Goal: Check status: Check status

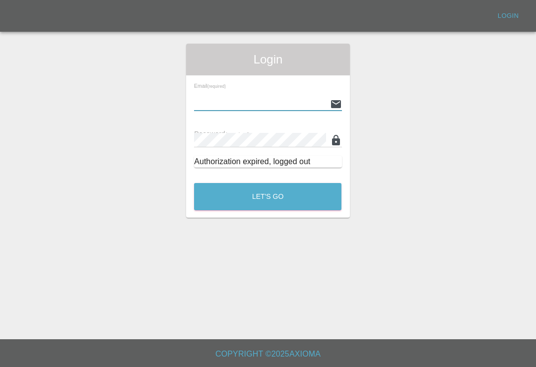
scroll to position [15, 0]
type input "[EMAIL_ADDRESS][DOMAIN_NAME]"
click at [267, 183] on button "Let's Go" at bounding box center [267, 196] width 147 height 27
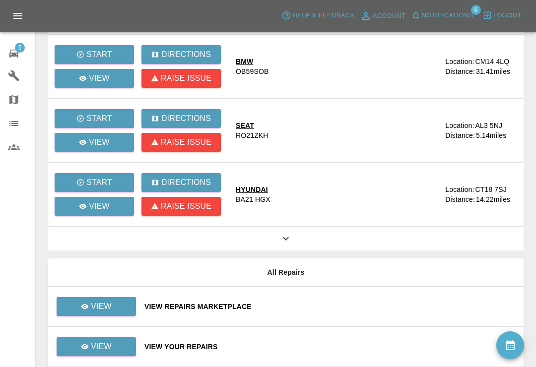
scroll to position [227, 0]
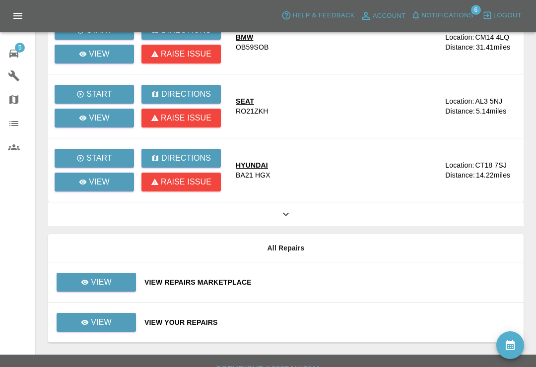
click at [315, 322] on div "View Your Repairs" at bounding box center [329, 322] width 371 height 10
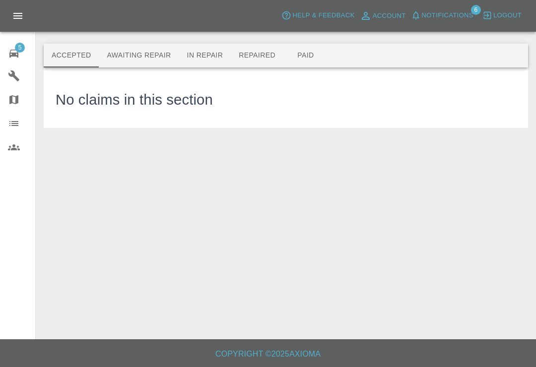
click at [160, 60] on button "Awaiting Repair" at bounding box center [139, 56] width 80 height 24
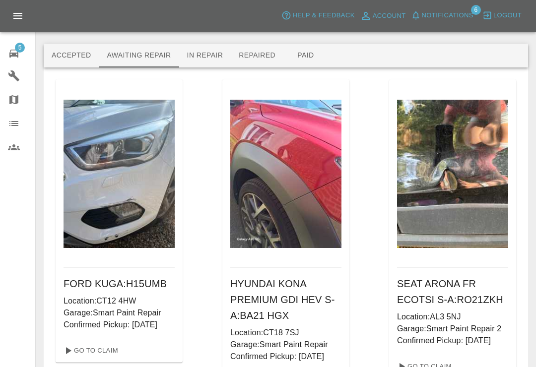
click at [11, 50] on icon at bounding box center [13, 54] width 9 height 8
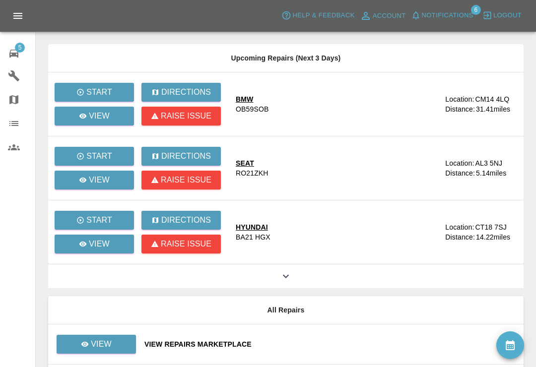
scroll to position [175, 0]
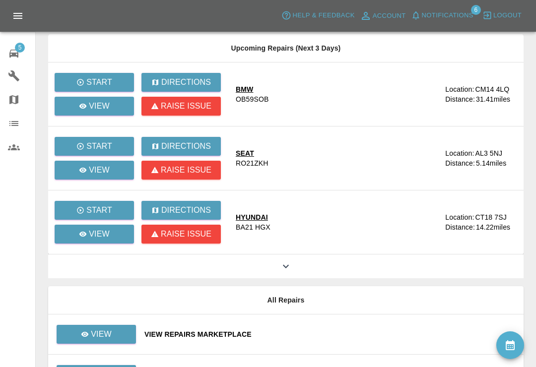
click at [290, 260] on icon at bounding box center [286, 266] width 12 height 12
